Goal: Task Accomplishment & Management: Use online tool/utility

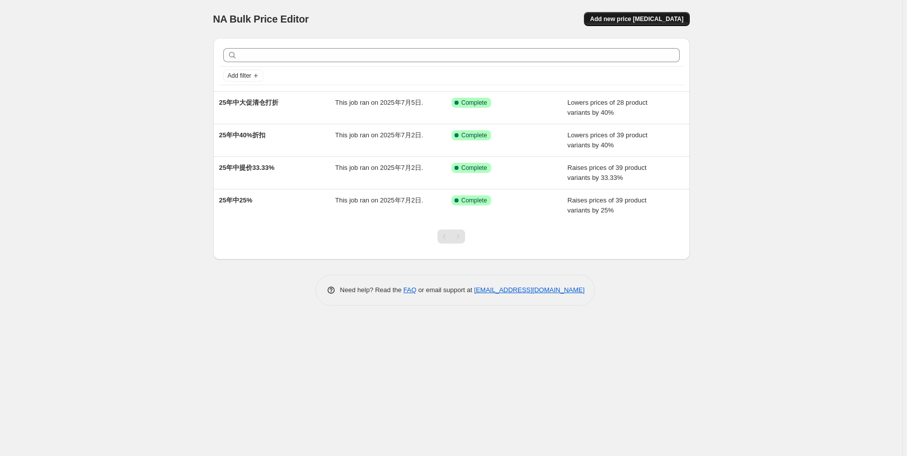
click at [658, 24] on button "Add new price [MEDICAL_DATA]" at bounding box center [636, 19] width 105 height 14
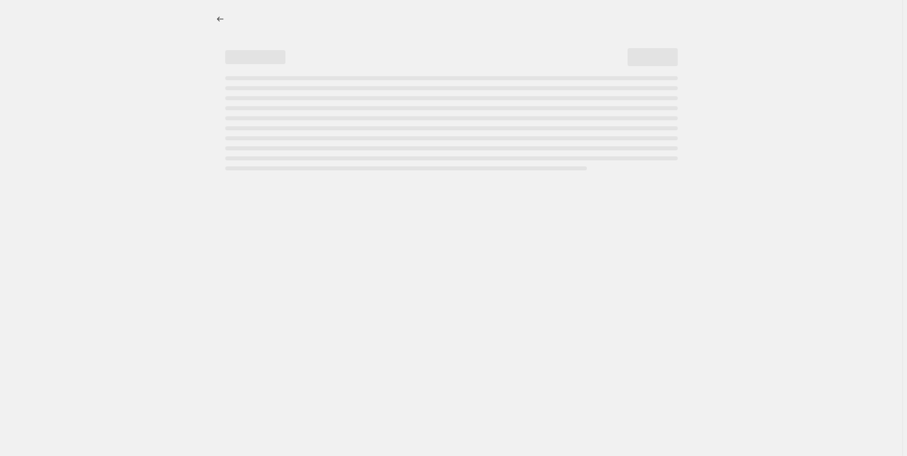
select select "percentage"
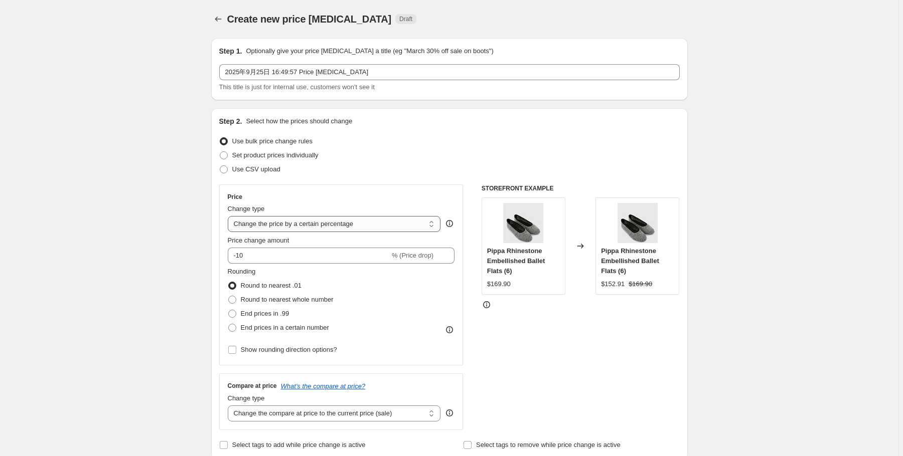
click at [253, 226] on select "Change the price to a certain amount Change the price by a certain amount Chang…" at bounding box center [334, 224] width 213 height 16
click at [269, 251] on input "-10" at bounding box center [309, 256] width 162 height 16
drag, startPoint x: 270, startPoint y: 255, endPoint x: 239, endPoint y: 254, distance: 31.1
click at [239, 254] on input "-10" at bounding box center [309, 256] width 162 height 16
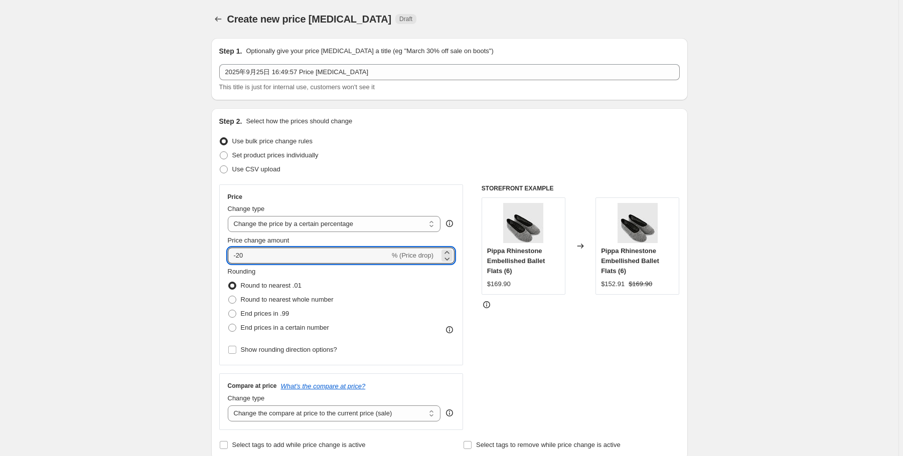
type input "-20"
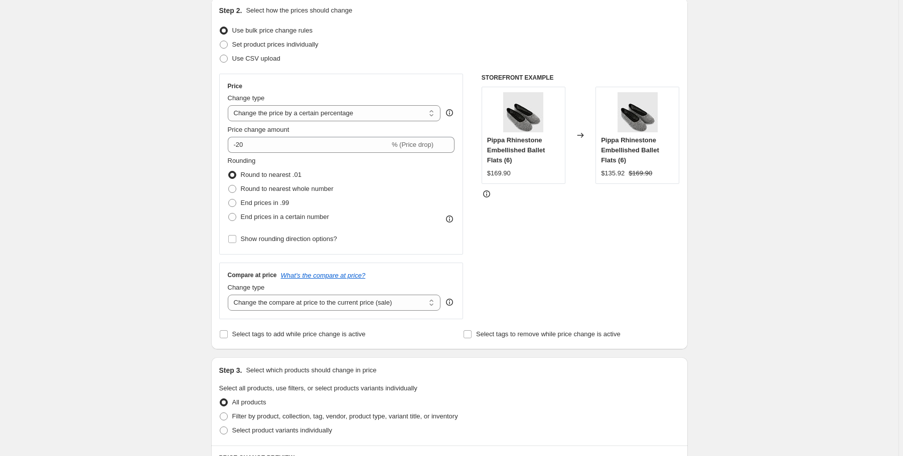
scroll to position [120, 0]
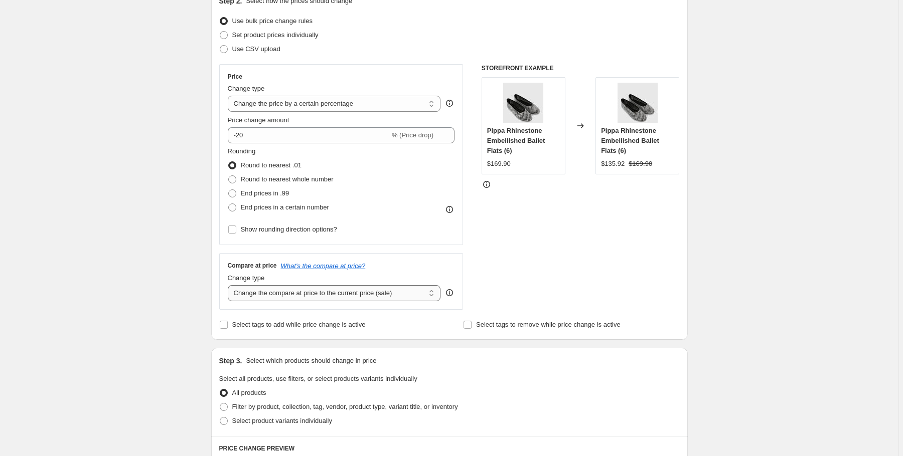
click at [301, 297] on select "Change the compare at price to the current price (sale) Change the compare at p…" at bounding box center [334, 293] width 213 height 16
click at [129, 323] on div "Create new price [MEDICAL_DATA]. This page is ready Create new price [MEDICAL_D…" at bounding box center [449, 381] width 898 height 1002
click at [349, 107] on select "Change the price to a certain amount Change the price by a certain amount Chang…" at bounding box center [334, 104] width 213 height 16
click at [175, 103] on div "Create new price [MEDICAL_DATA]. This page is ready Create new price [MEDICAL_D…" at bounding box center [449, 381] width 898 height 1002
click at [260, 38] on span "Set product prices individually" at bounding box center [275, 35] width 86 height 8
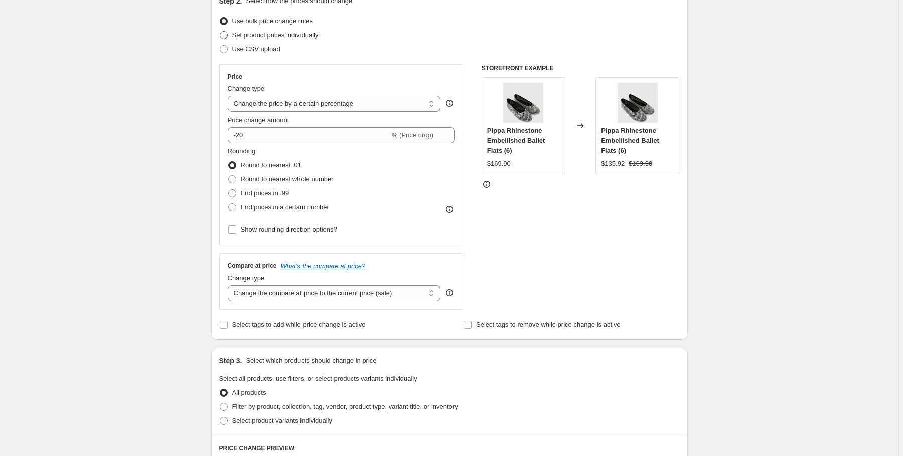
click at [220, 32] on input "Set product prices individually" at bounding box center [220, 31] width 1 height 1
radio input "true"
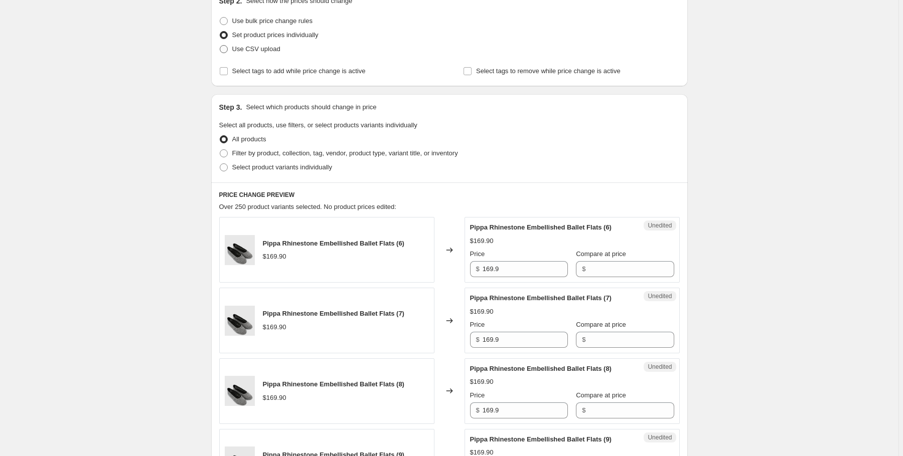
click at [260, 50] on span "Use CSV upload" at bounding box center [256, 49] width 48 height 8
click at [220, 46] on input "Use CSV upload" at bounding box center [220, 45] width 1 height 1
radio input "true"
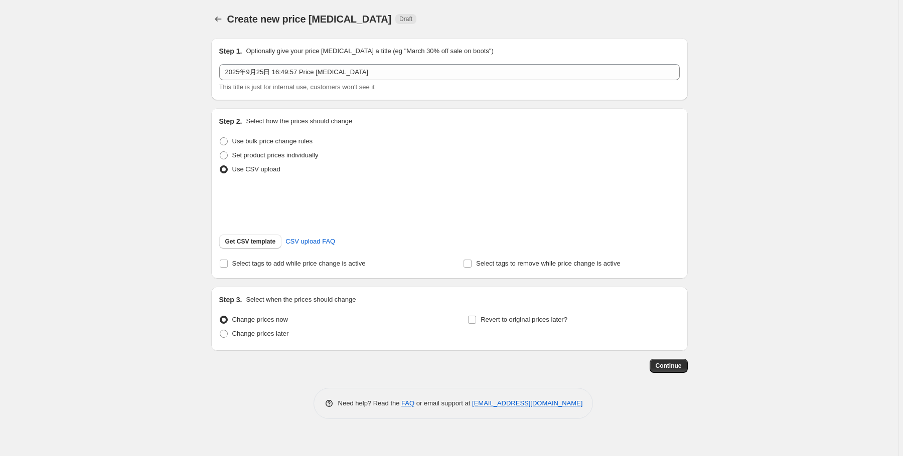
scroll to position [0, 0]
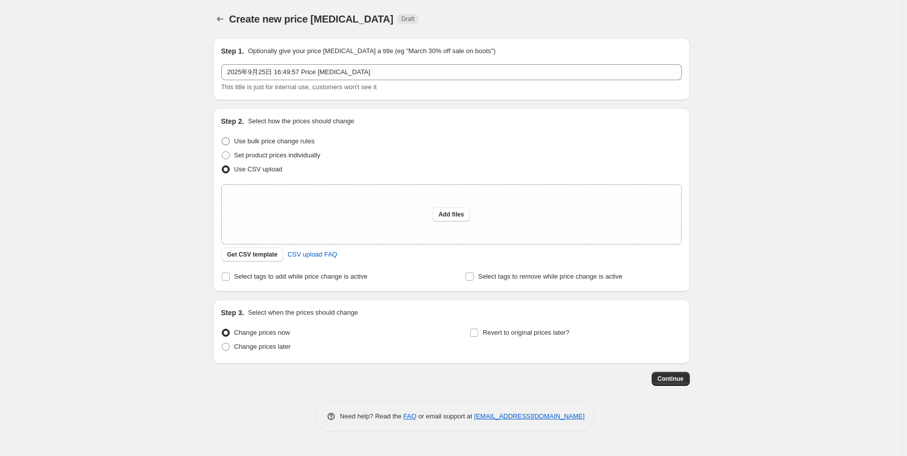
click at [262, 141] on span "Use bulk price change rules" at bounding box center [274, 141] width 80 height 8
click at [222, 138] on input "Use bulk price change rules" at bounding box center [222, 137] width 1 height 1
radio input "true"
select select "percentage"
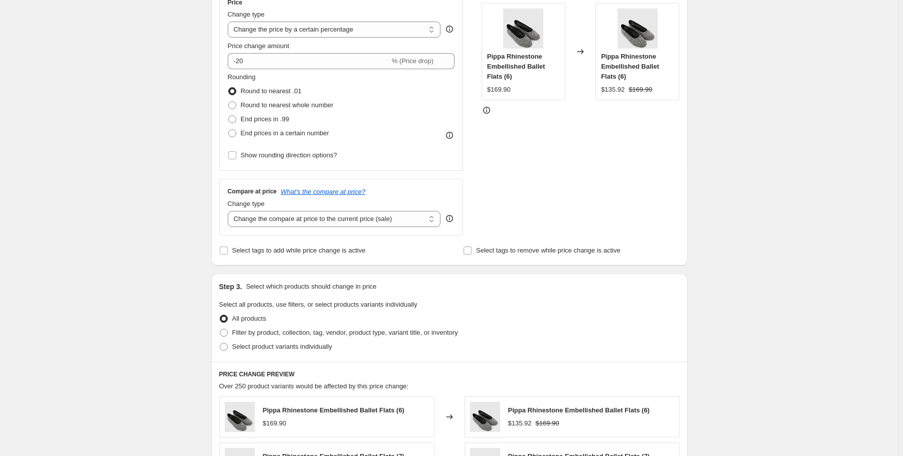
scroll to position [201, 0]
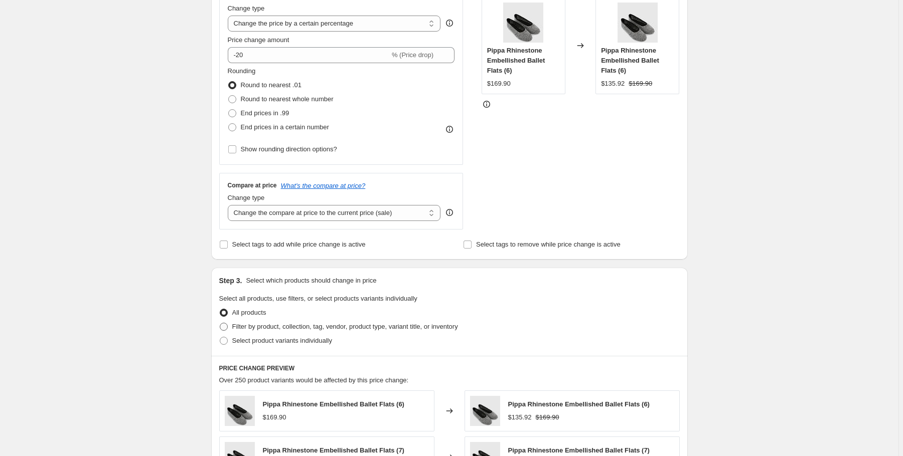
click at [287, 327] on span "Filter by product, collection, tag, vendor, product type, variant title, or inv…" at bounding box center [345, 327] width 226 height 8
click at [220, 323] on input "Filter by product, collection, tag, vendor, product type, variant title, or inv…" at bounding box center [220, 323] width 1 height 1
radio input "true"
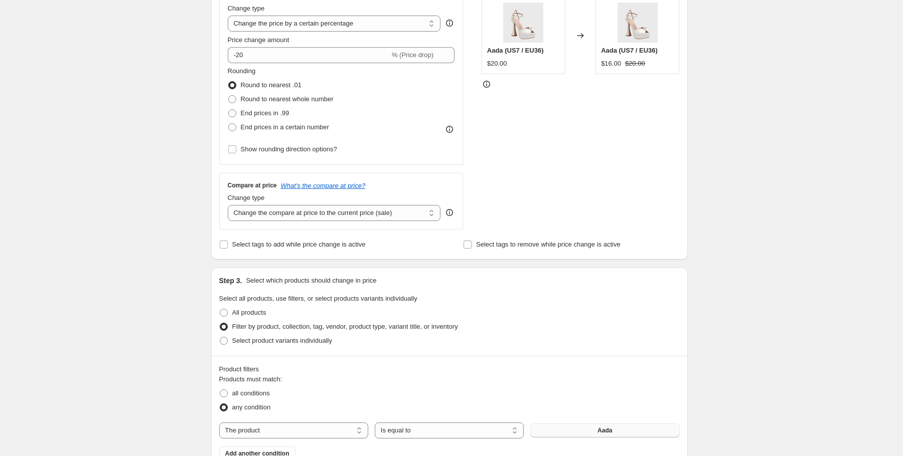
click at [590, 435] on button "Aada" at bounding box center [604, 431] width 149 height 14
click at [307, 425] on select "The product The product's collection The product's tag The product's vendor The…" at bounding box center [293, 431] width 149 height 16
select select "tag"
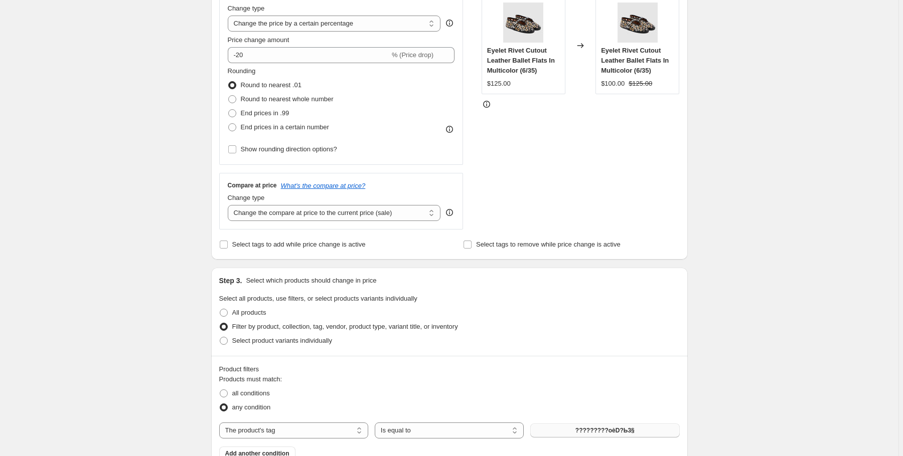
click at [608, 435] on button "?????????oèD?Ь3§" at bounding box center [604, 431] width 149 height 14
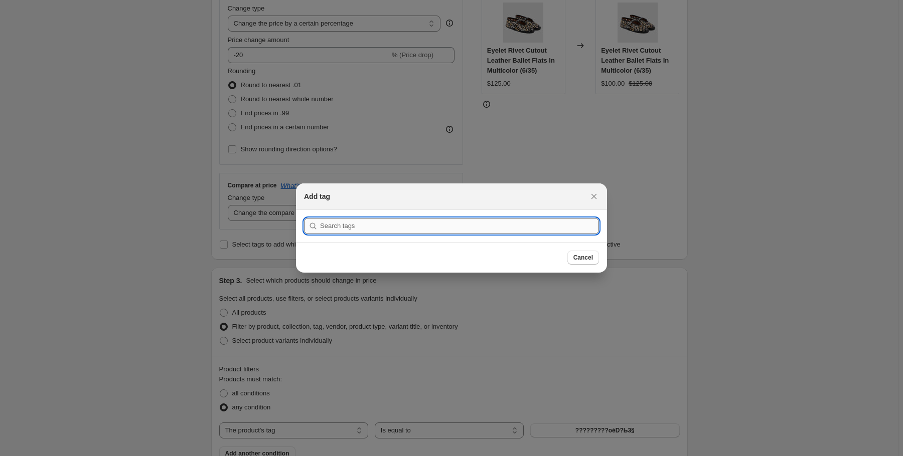
click at [389, 225] on input ":r5r:" at bounding box center [459, 226] width 279 height 16
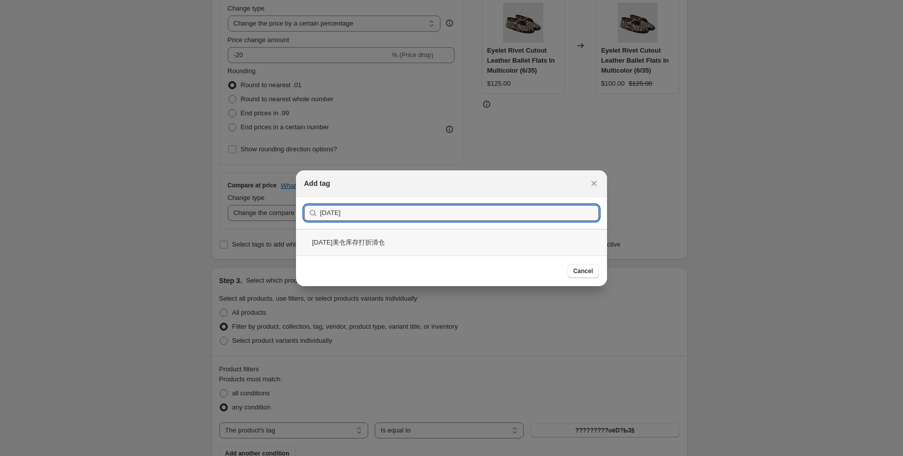
type input "[DATE]"
click at [370, 246] on div "[DATE]美仓库存打折清仓" at bounding box center [451, 242] width 311 height 27
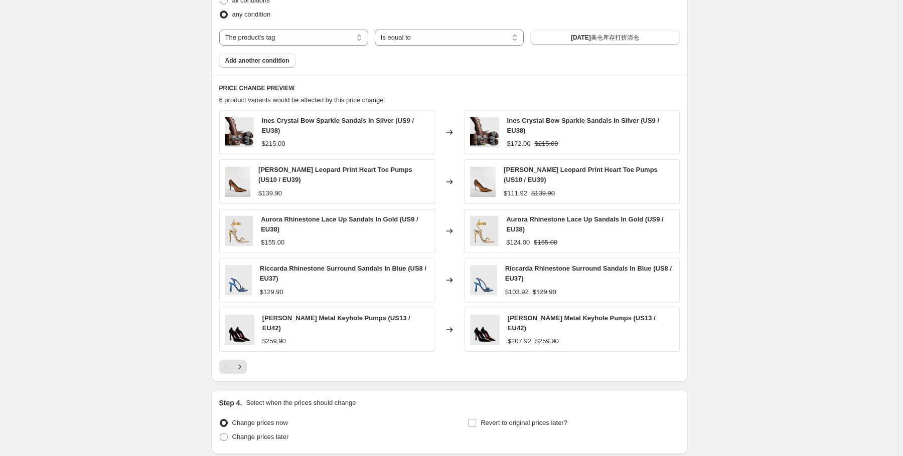
scroll to position [667, 0]
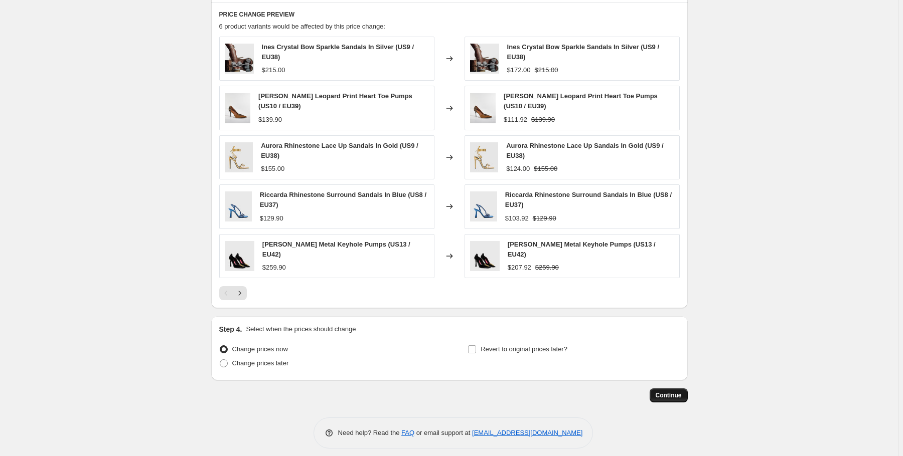
click at [680, 392] on span "Continue" at bounding box center [668, 396] width 26 height 8
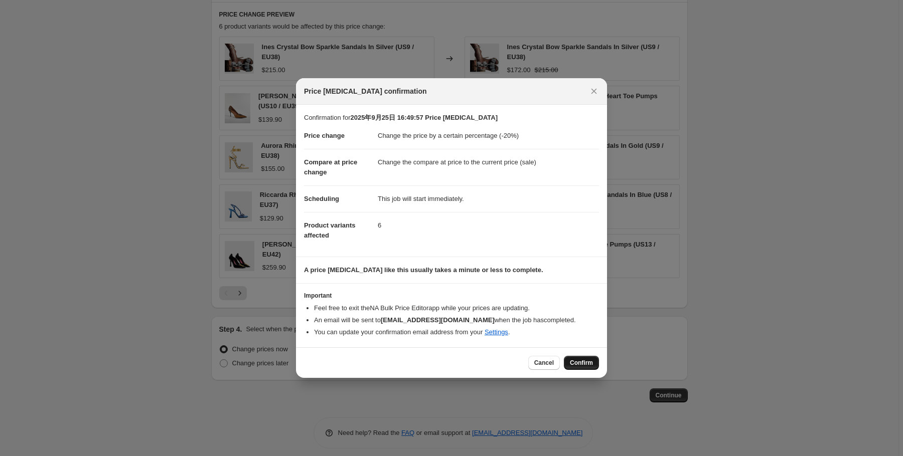
click at [576, 365] on span "Confirm" at bounding box center [581, 363] width 23 height 8
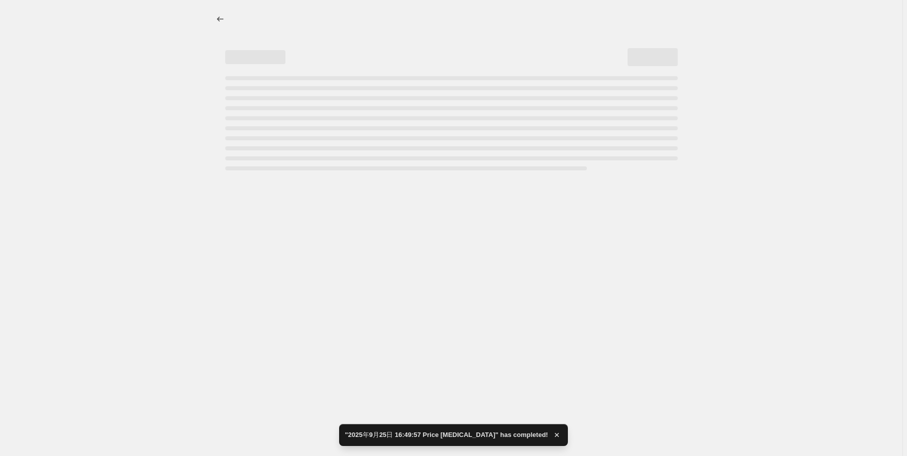
select select "percentage"
select select "tag"
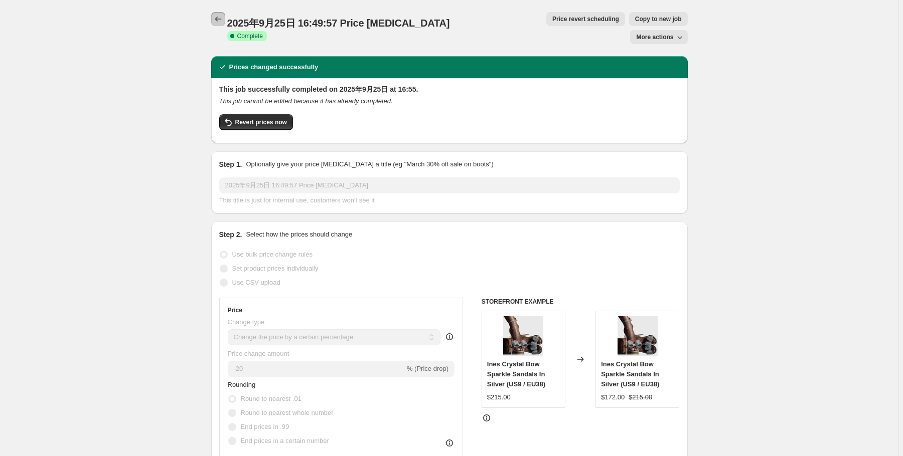
click at [218, 22] on icon "Price change jobs" at bounding box center [218, 19] width 10 height 10
